Goal: Find specific page/section: Find specific page/section

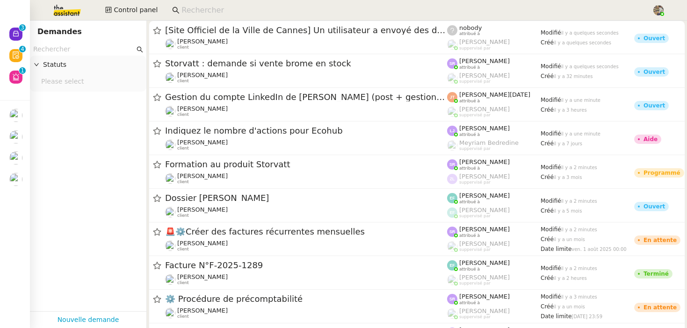
click at [204, 2] on app-search-bar at bounding box center [408, 10] width 482 height 21
click at [206, 11] on input at bounding box center [411, 10] width 461 height 13
paste input "[EMAIL_ADDRESS][DOMAIN_NAME]"
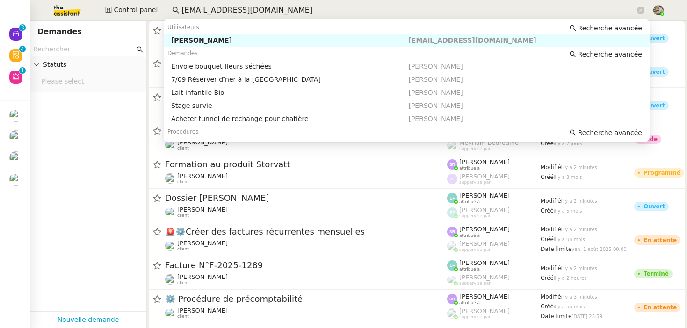
click at [208, 41] on div "[PERSON_NAME]" at bounding box center [289, 40] width 237 height 8
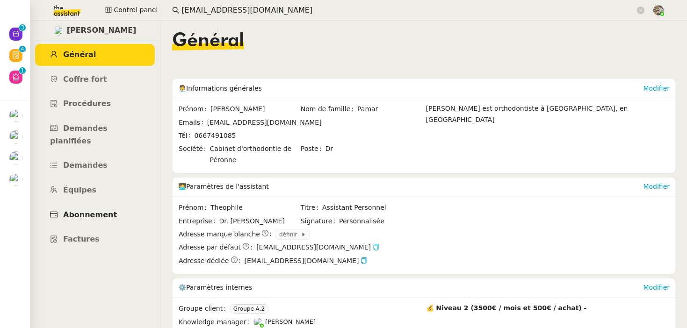
click at [80, 210] on span "Abonnement" at bounding box center [90, 214] width 54 height 9
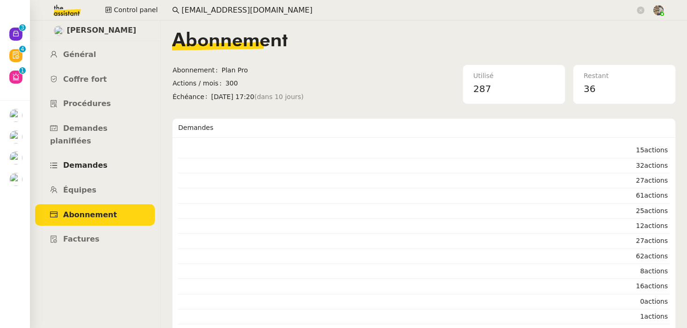
click at [84, 161] on span "Demandes" at bounding box center [85, 165] width 44 height 9
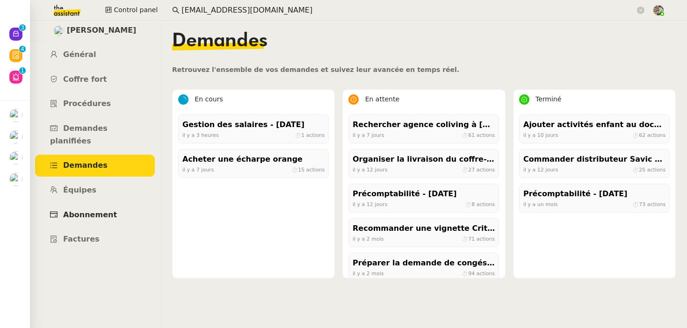
click at [99, 210] on span "Abonnement" at bounding box center [90, 214] width 54 height 9
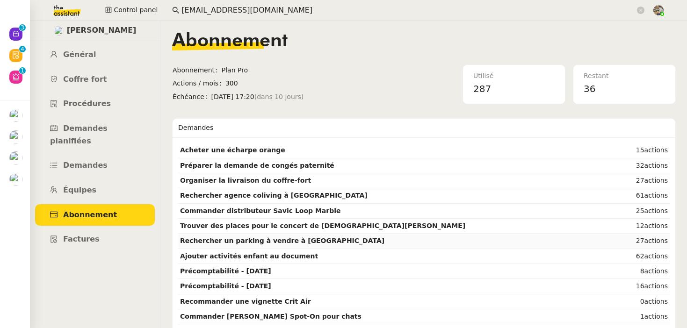
scroll to position [17, 0]
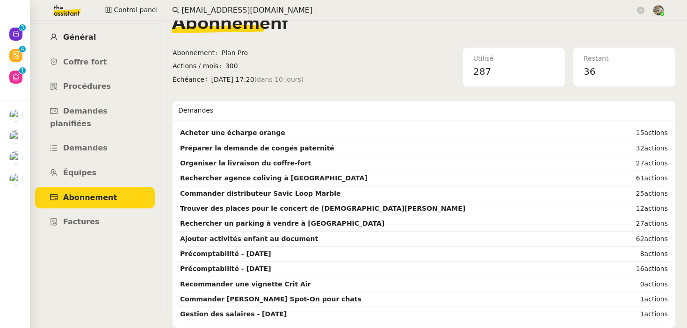
click at [82, 39] on span "Général" at bounding box center [79, 37] width 33 height 9
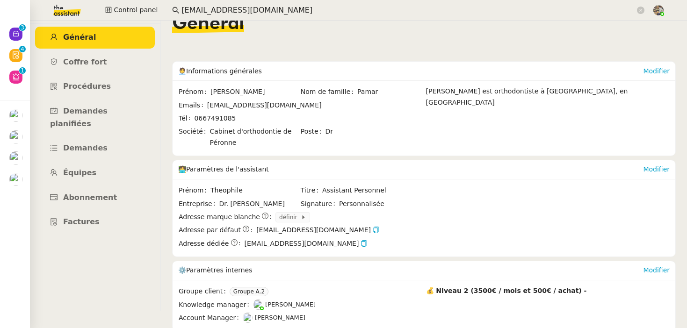
scroll to position [142, 0]
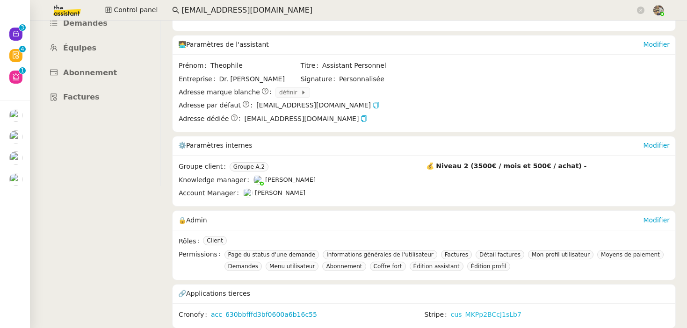
click at [473, 314] on link "cus_MKPp2BCcJ1sLb7" at bounding box center [486, 314] width 71 height 11
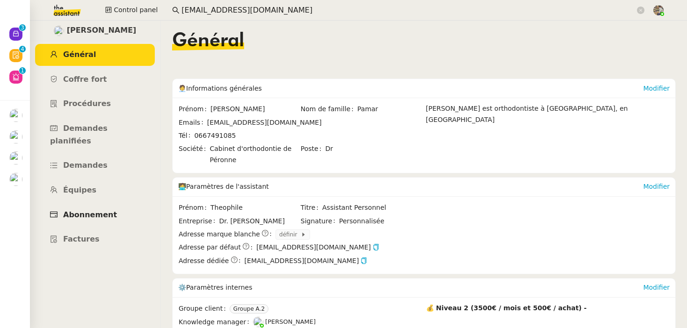
click at [104, 210] on span "Abonnement" at bounding box center [90, 214] width 54 height 9
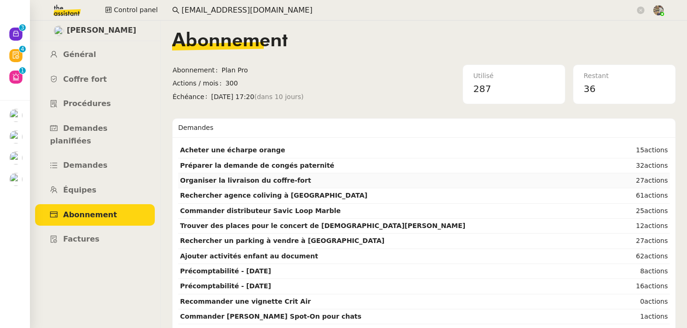
scroll to position [17, 0]
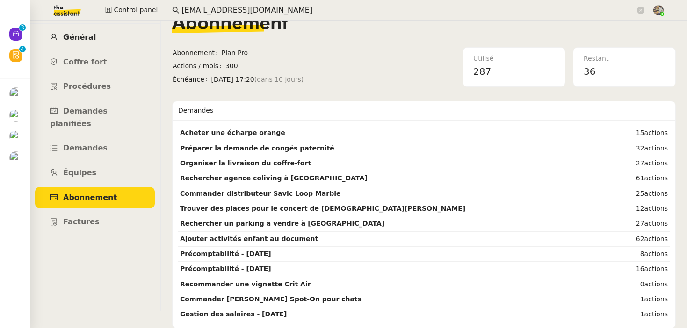
click at [73, 33] on span "Général" at bounding box center [79, 37] width 33 height 9
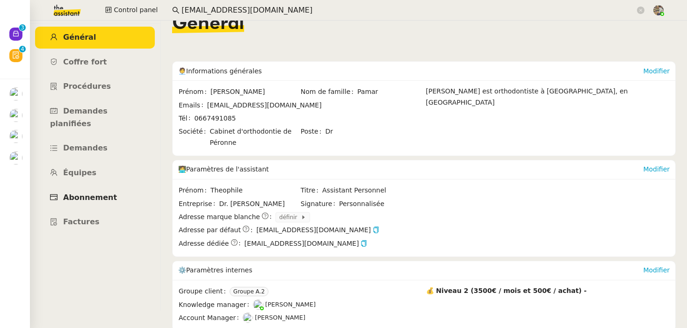
click at [93, 193] on span "Abonnement" at bounding box center [90, 197] width 54 height 9
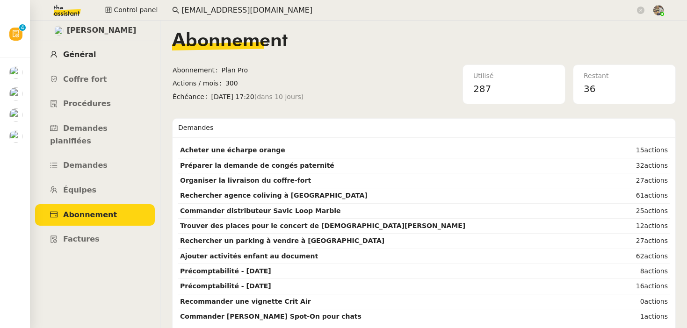
click at [82, 48] on link "Général" at bounding box center [95, 55] width 120 height 22
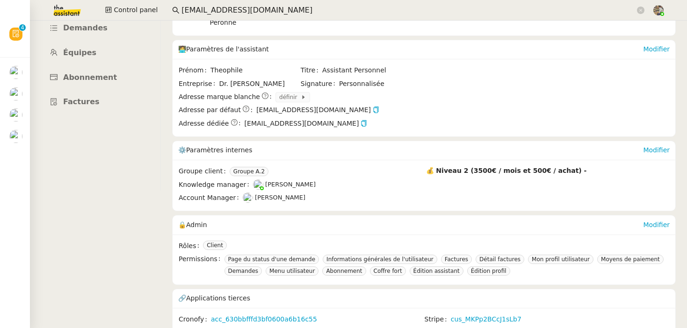
scroll to position [138, 0]
click at [181, 8] on input "[EMAIL_ADDRESS][DOMAIN_NAME]" at bounding box center [407, 10] width 453 height 13
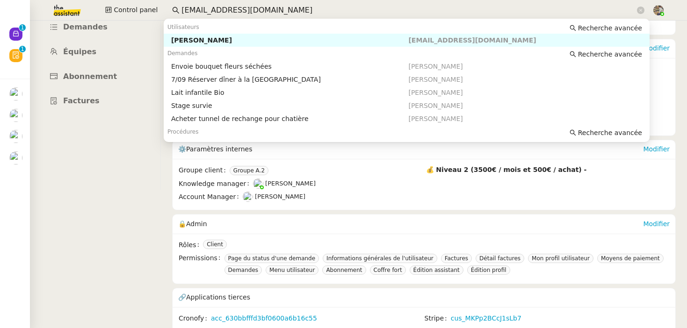
click at [181, 8] on input "[EMAIL_ADDRESS][DOMAIN_NAME]" at bounding box center [407, 10] width 453 height 13
paste input "[PERSON_NAME]"
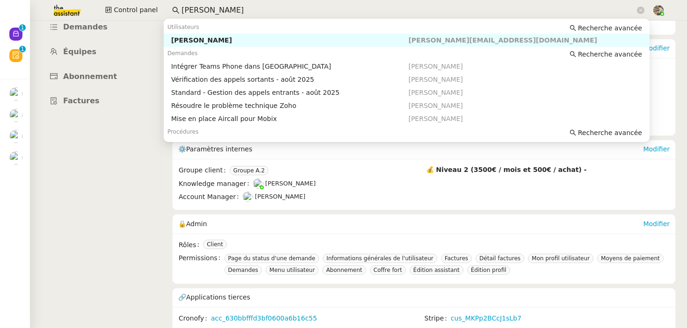
click at [196, 37] on div "[PERSON_NAME]" at bounding box center [289, 40] width 237 height 8
type input "[PERSON_NAME]"
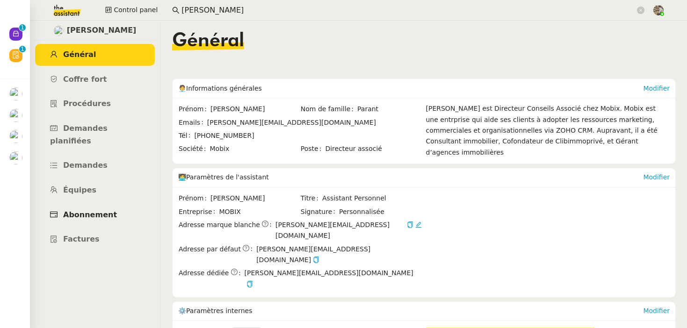
click at [88, 210] on span "Abonnement" at bounding box center [90, 214] width 54 height 9
